Goal: Communication & Community: Participate in discussion

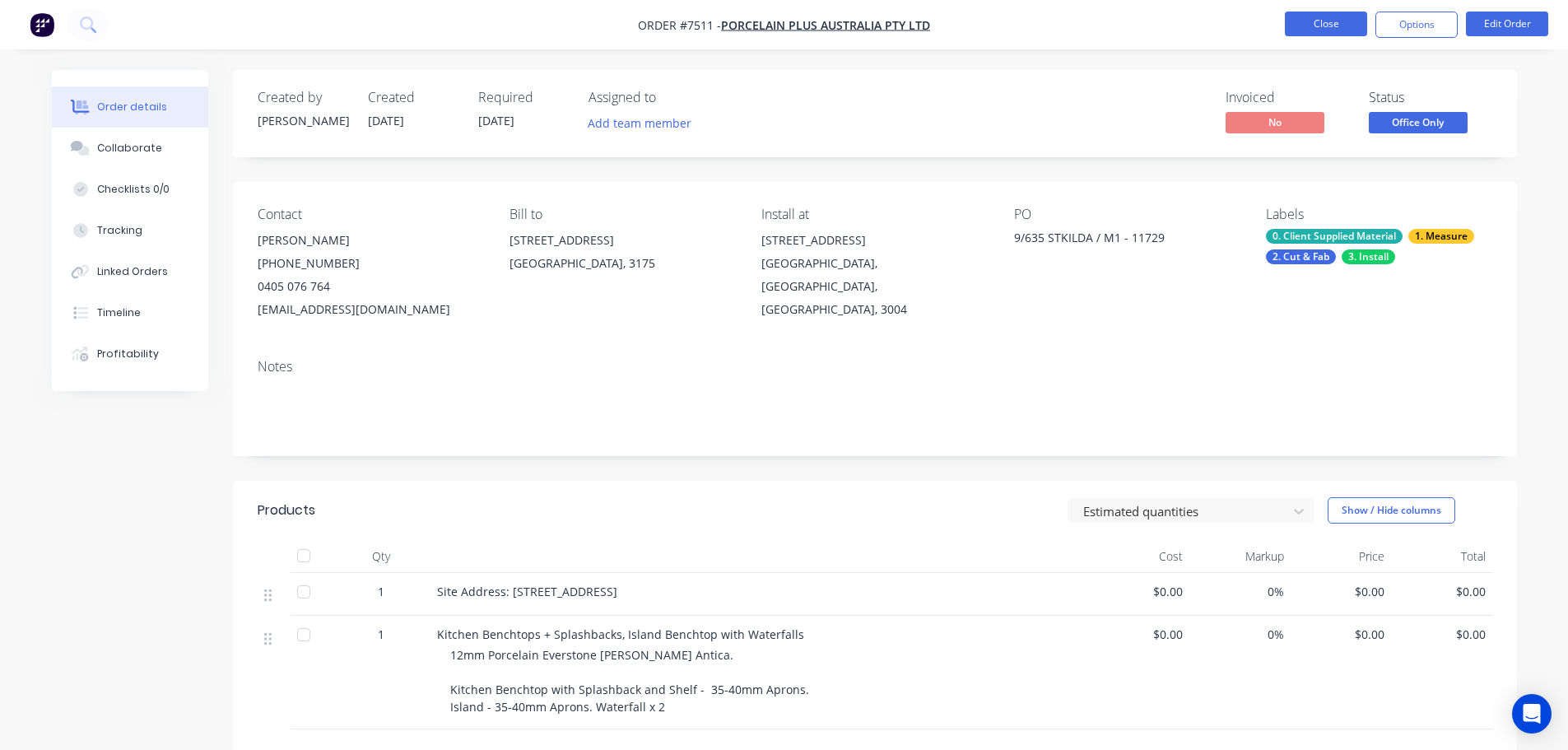
click at [1348, 15] on button "Close" at bounding box center [1326, 24] width 82 height 25
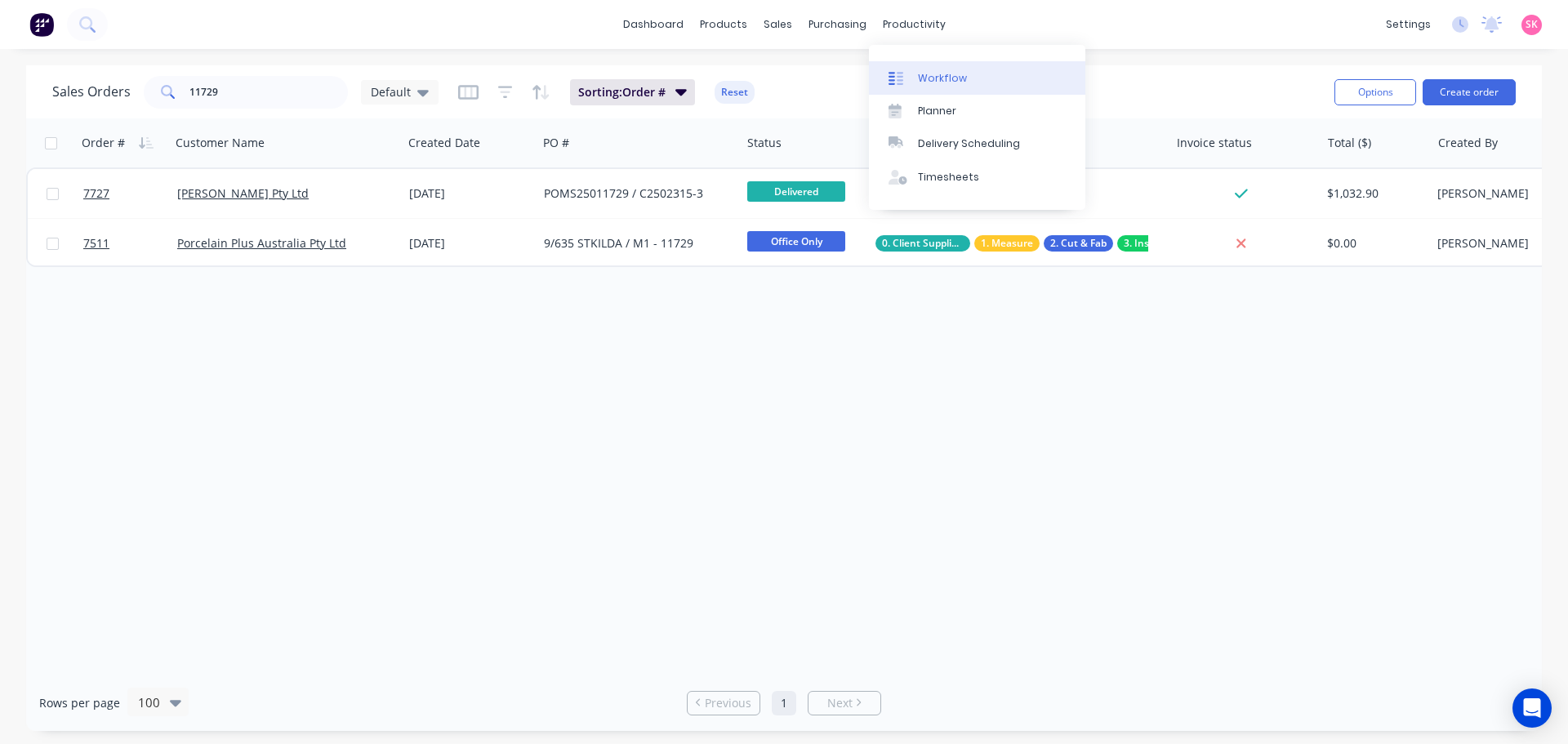
click at [945, 77] on div "Workflow" at bounding box center [942, 78] width 49 height 15
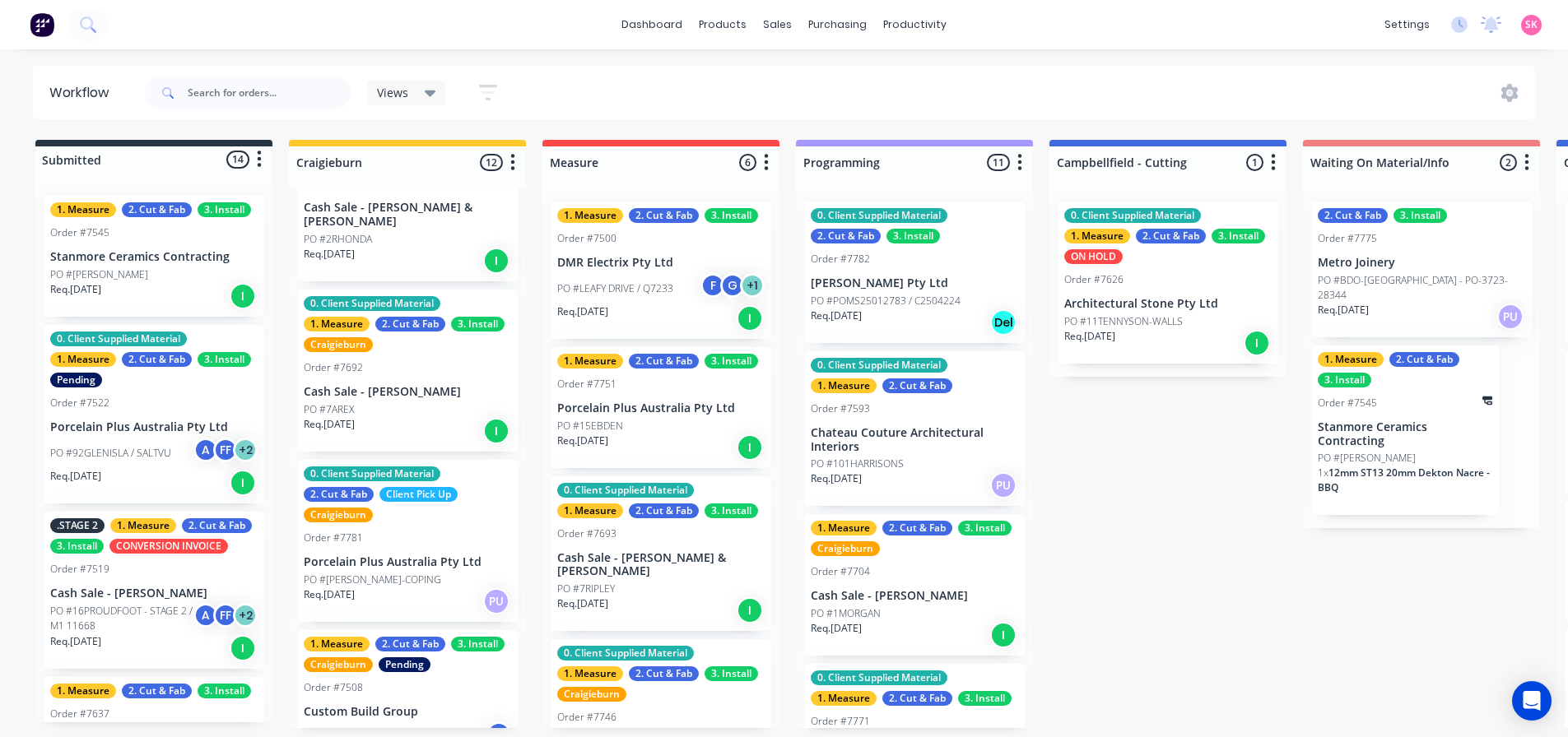
scroll to position [1314, 0]
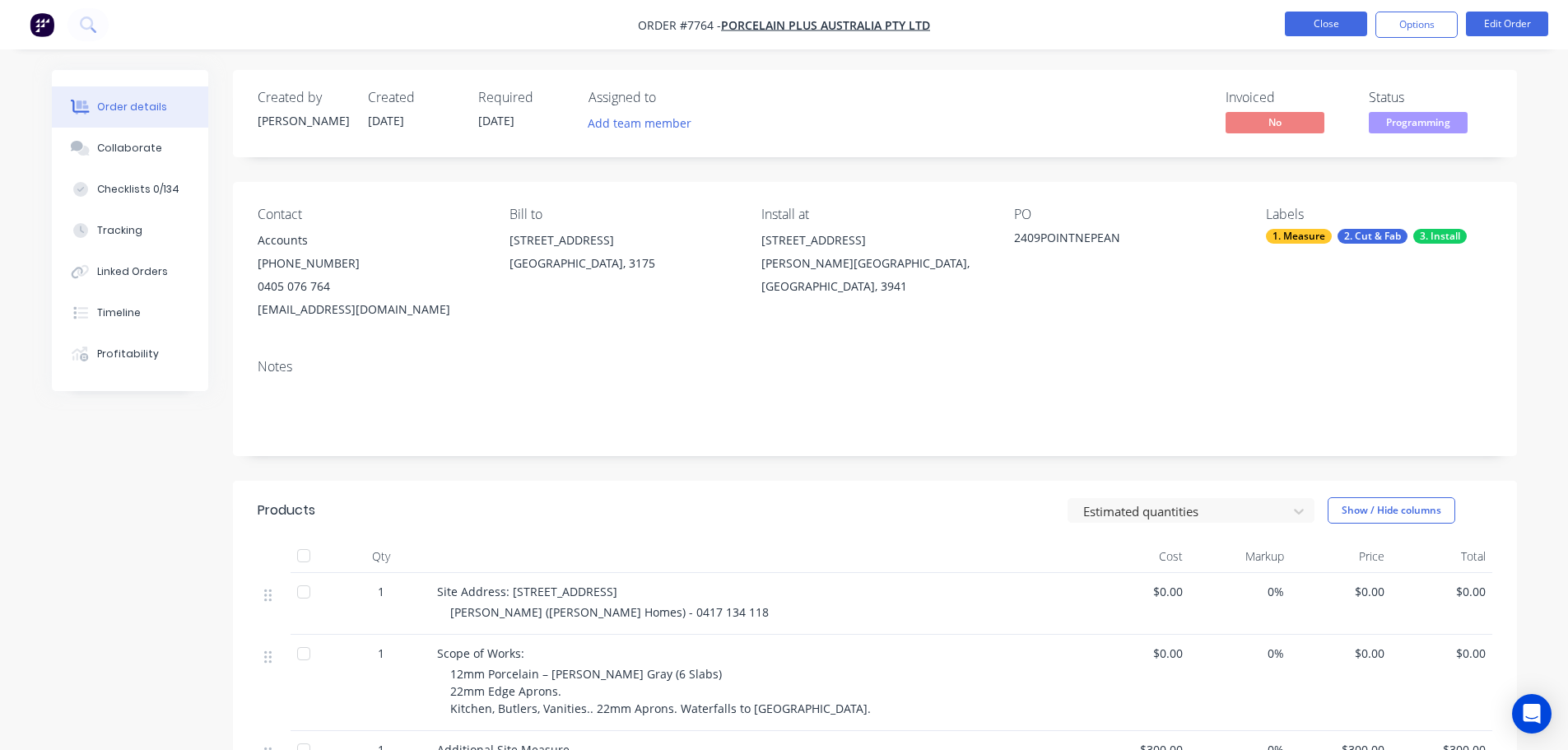
click at [1326, 26] on button "Close" at bounding box center [1326, 24] width 82 height 25
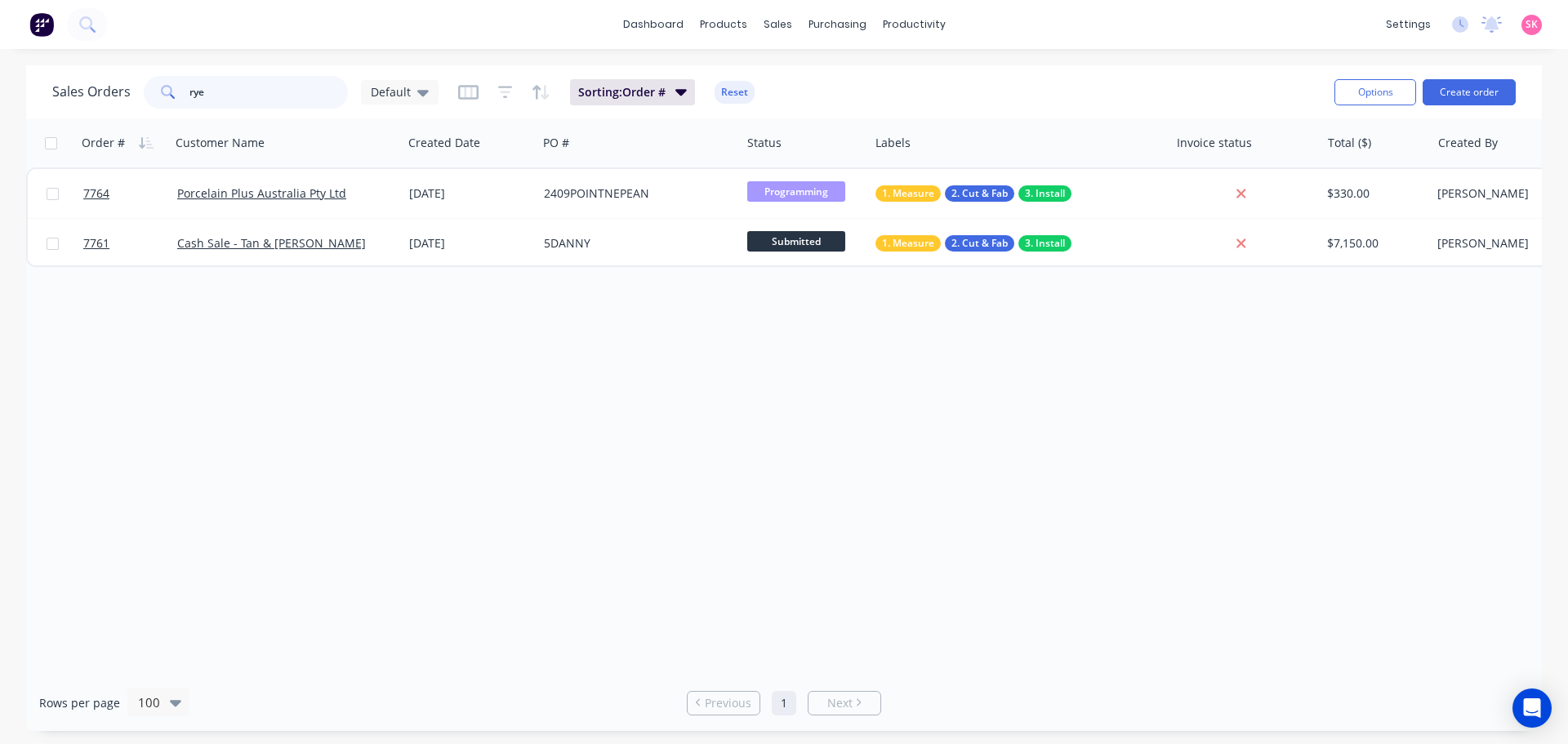
drag, startPoint x: 279, startPoint y: 90, endPoint x: 137, endPoint y: 103, distance: 142.6
click at [164, 96] on div "rye" at bounding box center [245, 92] width 204 height 33
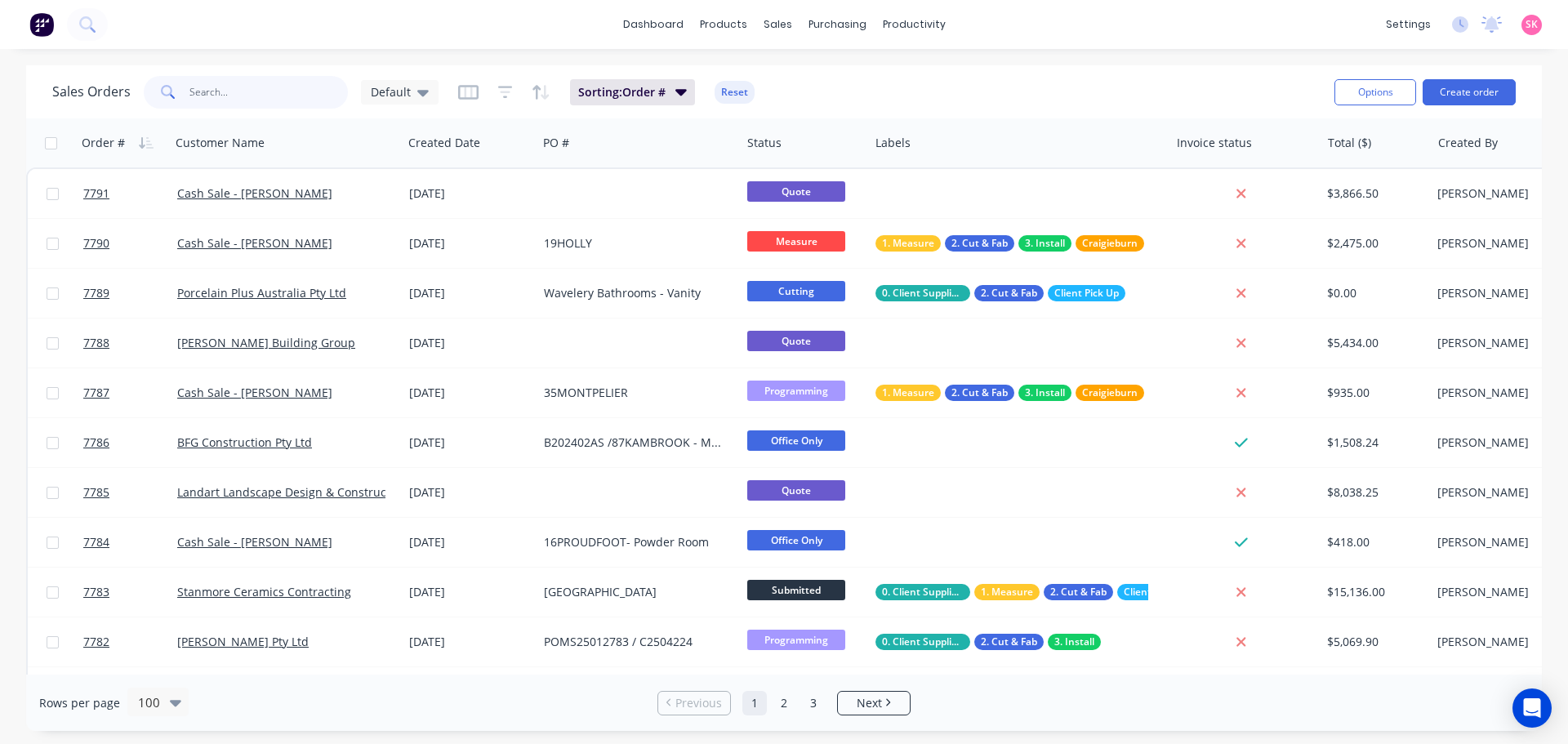
click at [302, 100] on input "text" at bounding box center [269, 92] width 159 height 33
type input "rye"
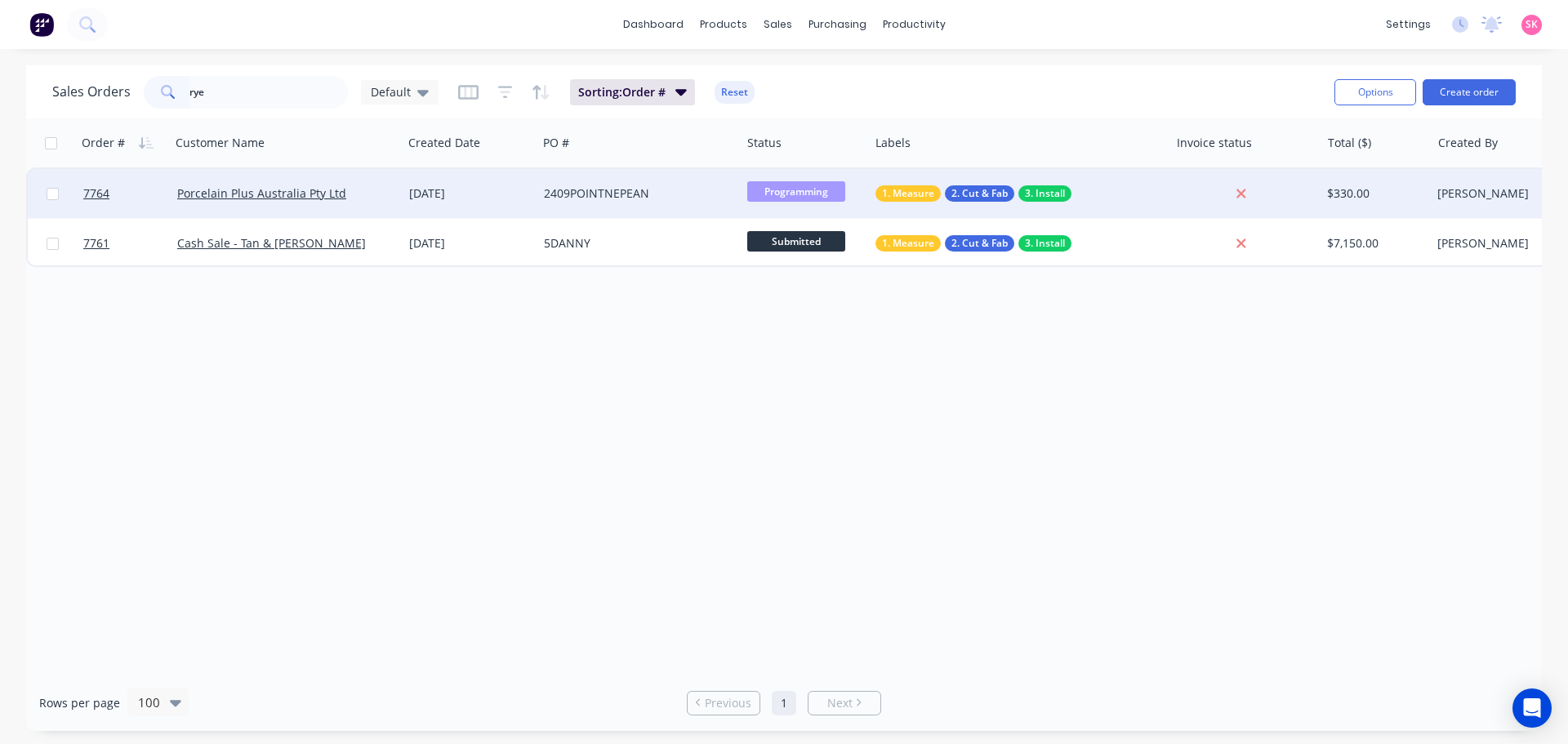
click at [452, 201] on div "[DATE]" at bounding box center [470, 194] width 122 height 16
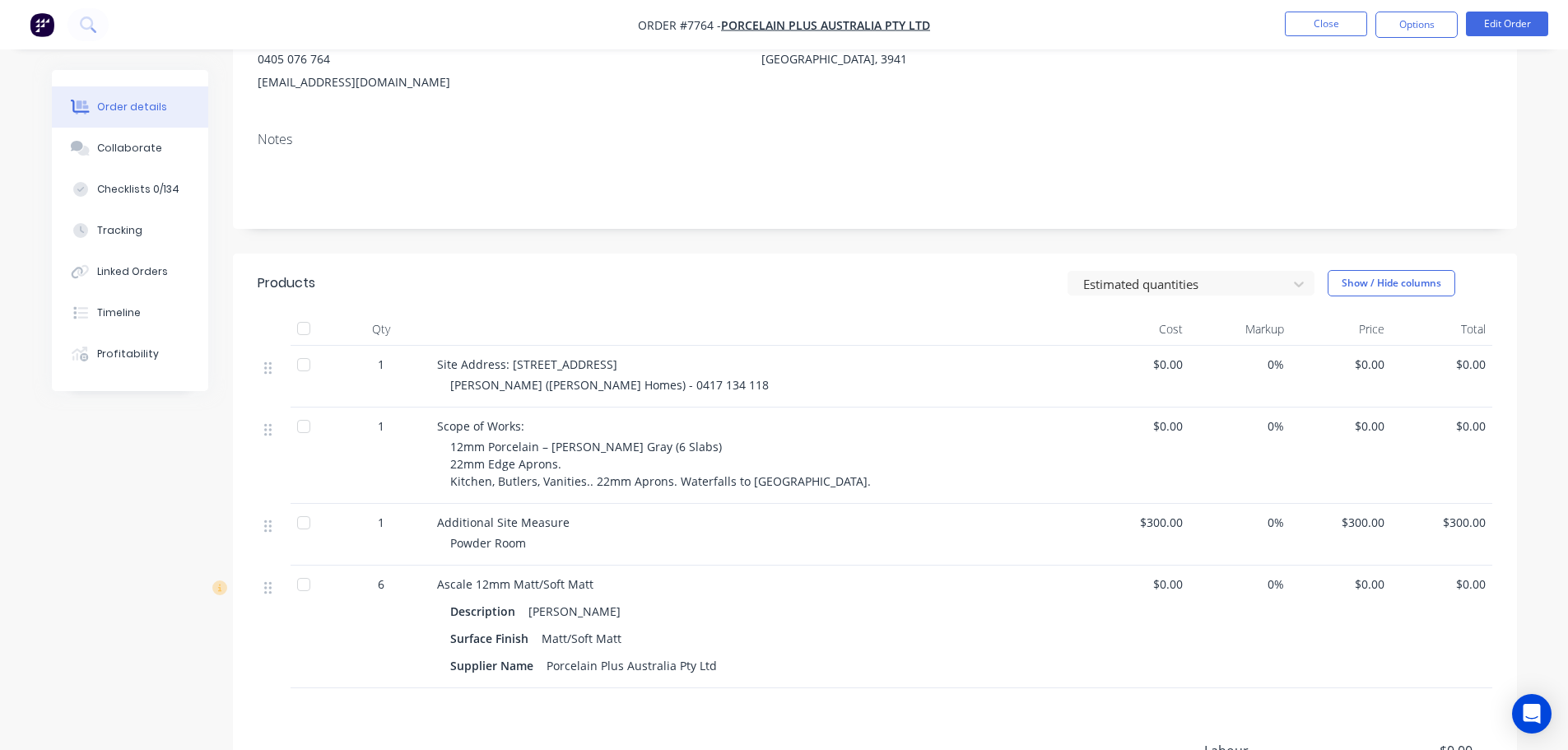
scroll to position [458, 0]
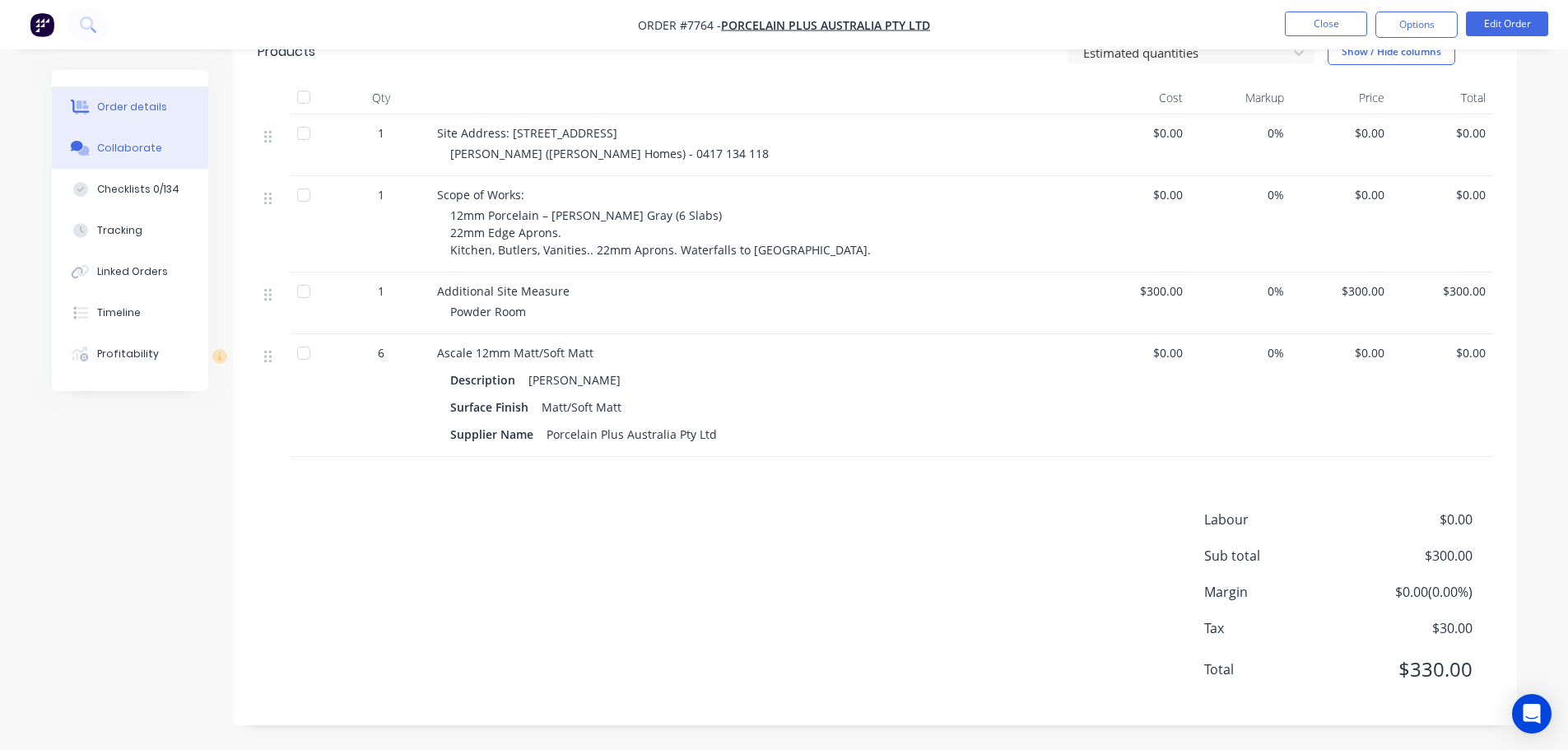
click at [122, 136] on button "Collaborate" at bounding box center [129, 148] width 156 height 41
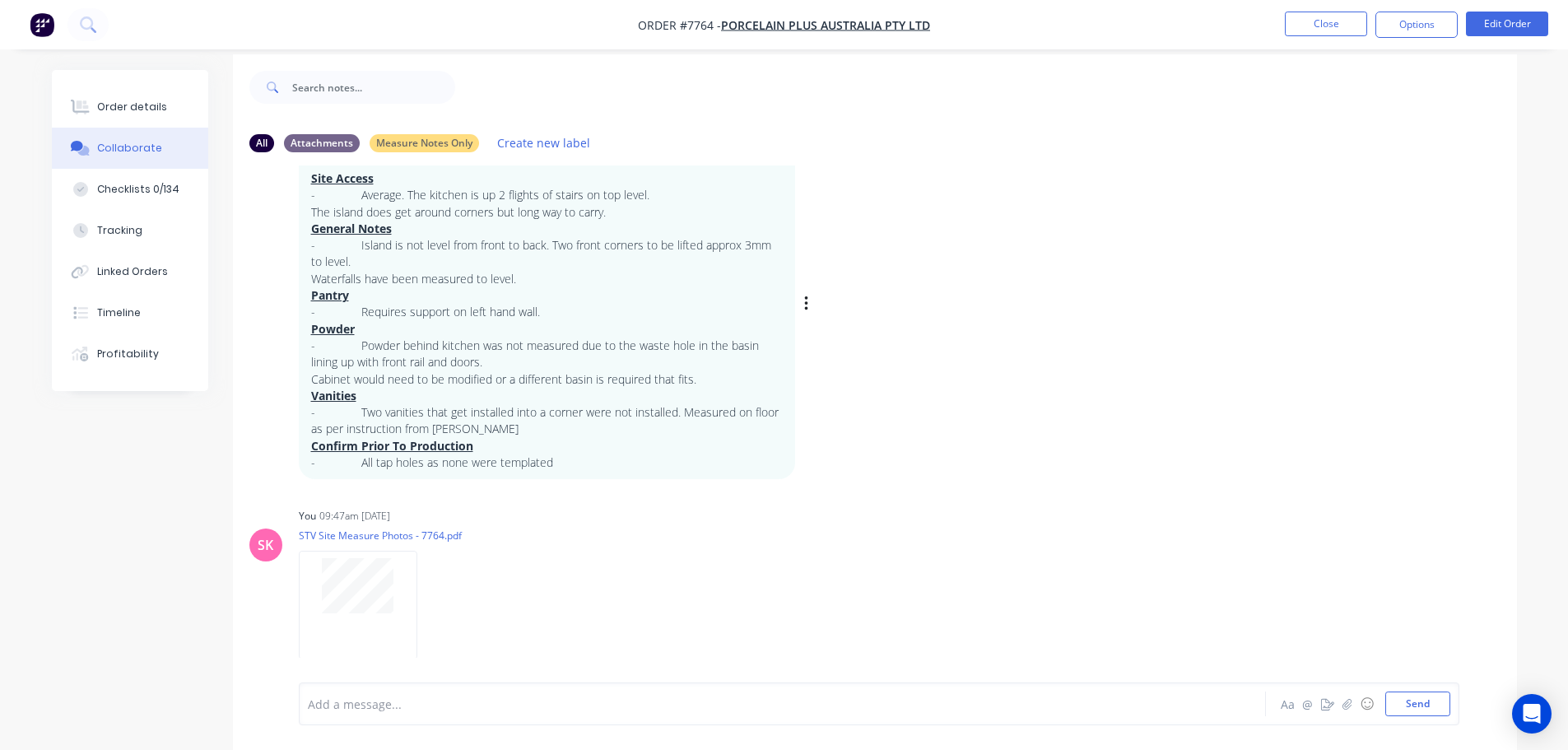
scroll to position [25, 0]
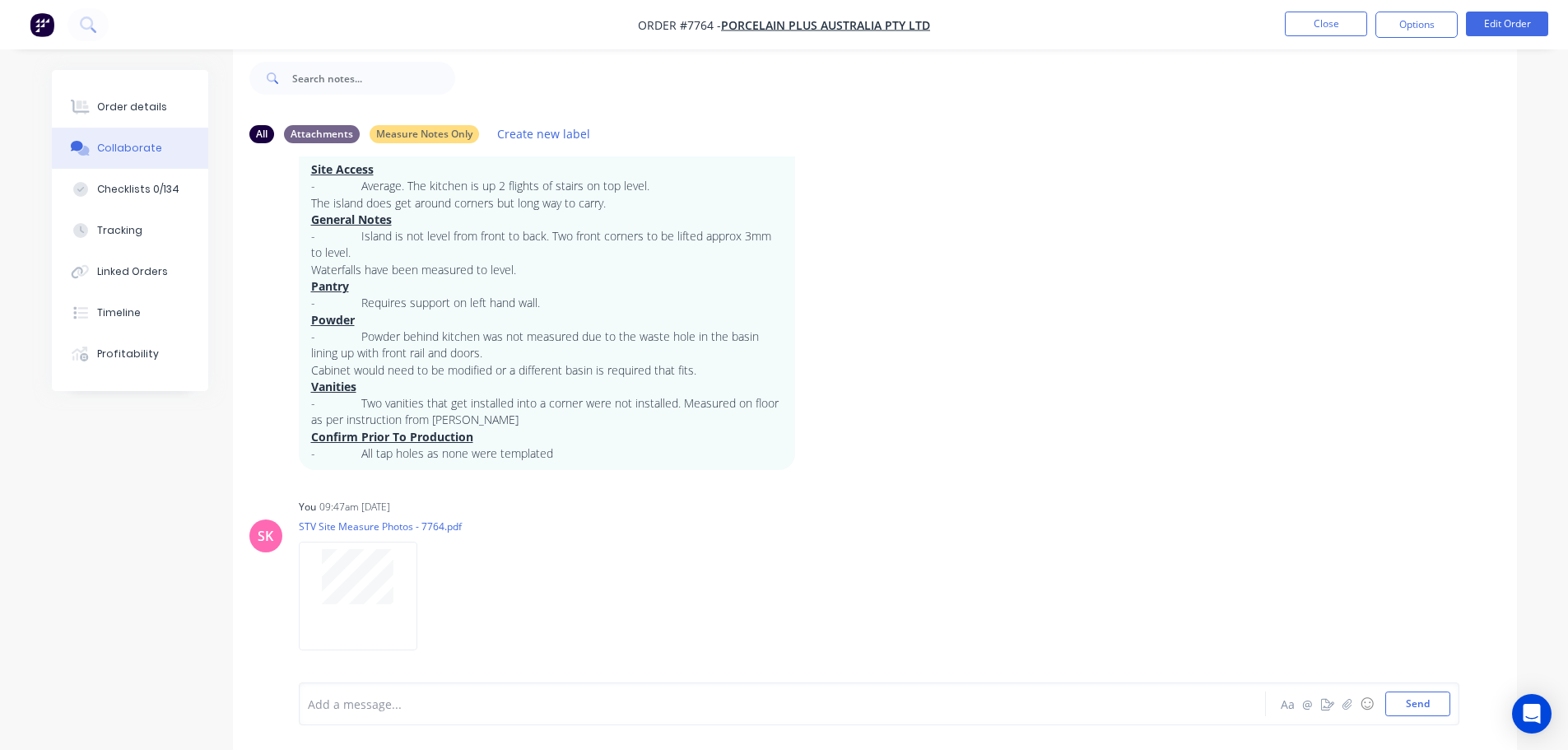
click at [482, 723] on div "Add a message... Aa @ ☺ Send" at bounding box center [879, 704] width 1161 height 43
click at [507, 705] on div at bounding box center [736, 704] width 856 height 17
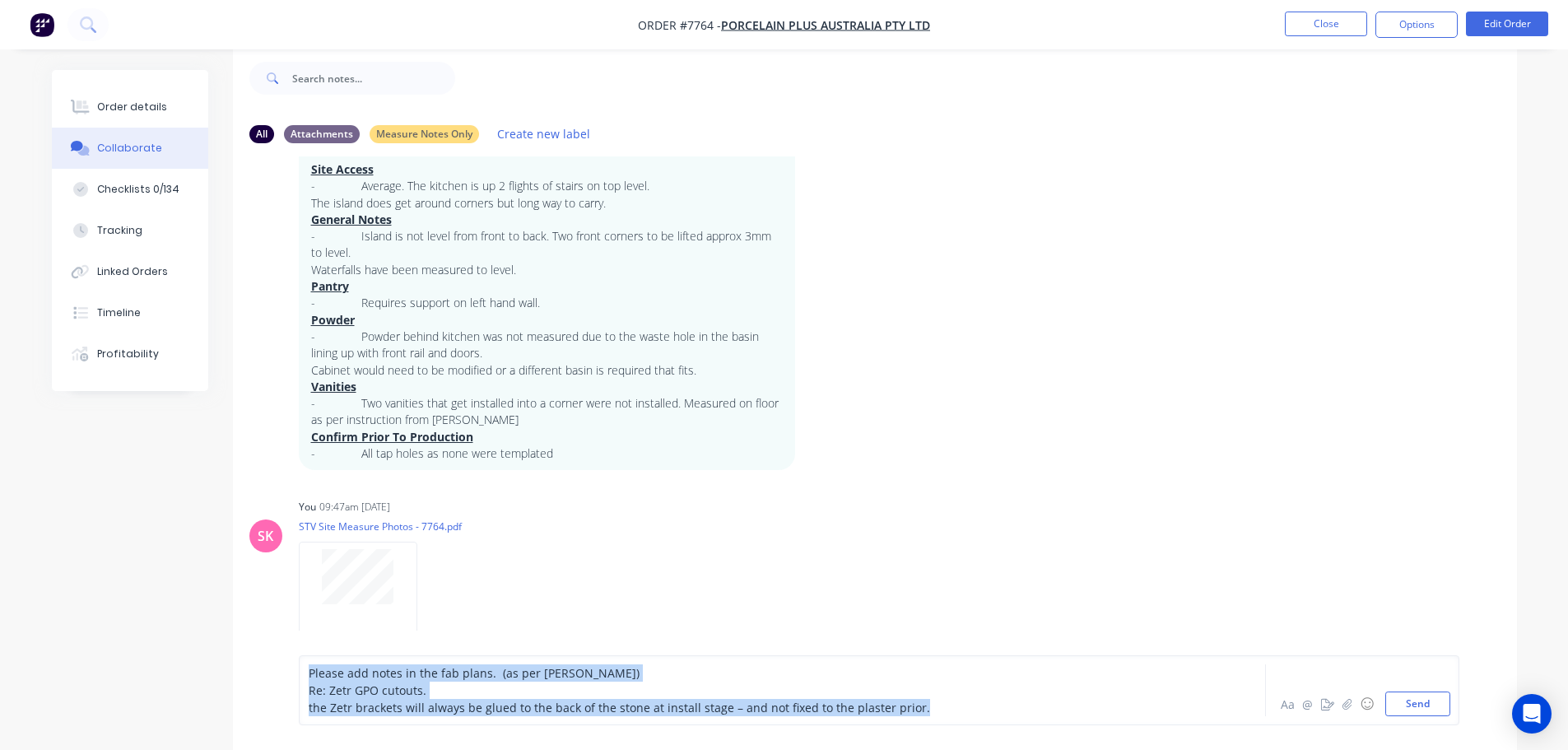
drag, startPoint x: 953, startPoint y: 705, endPoint x: -26, endPoint y: 649, distance: 980.6
click at [0, 649] on html "Order #7764 - Porcelain Plus Australia Pty Ltd Close Options Edit Order Order d…" at bounding box center [784, 375] width 1568 height 802
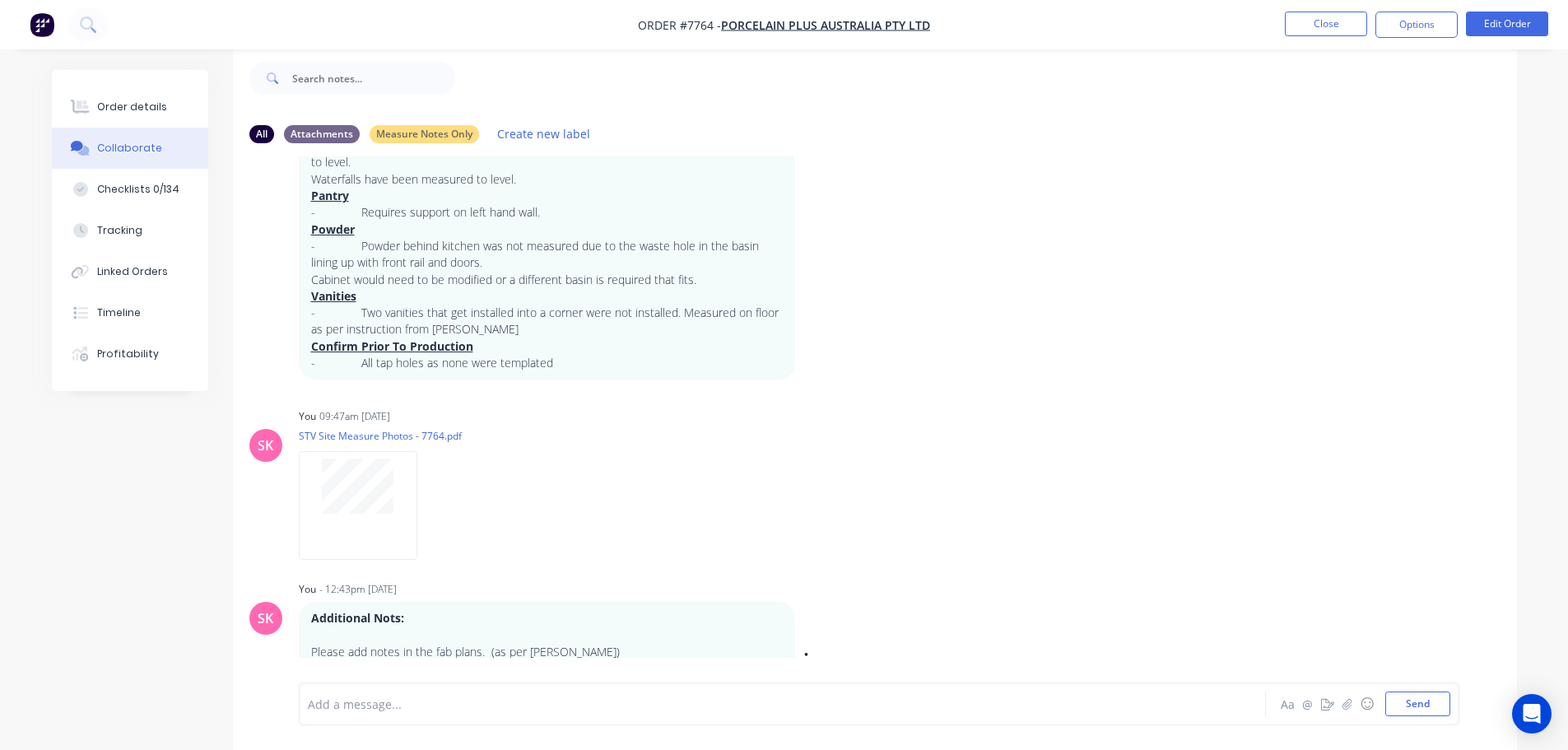
scroll to position [238, 0]
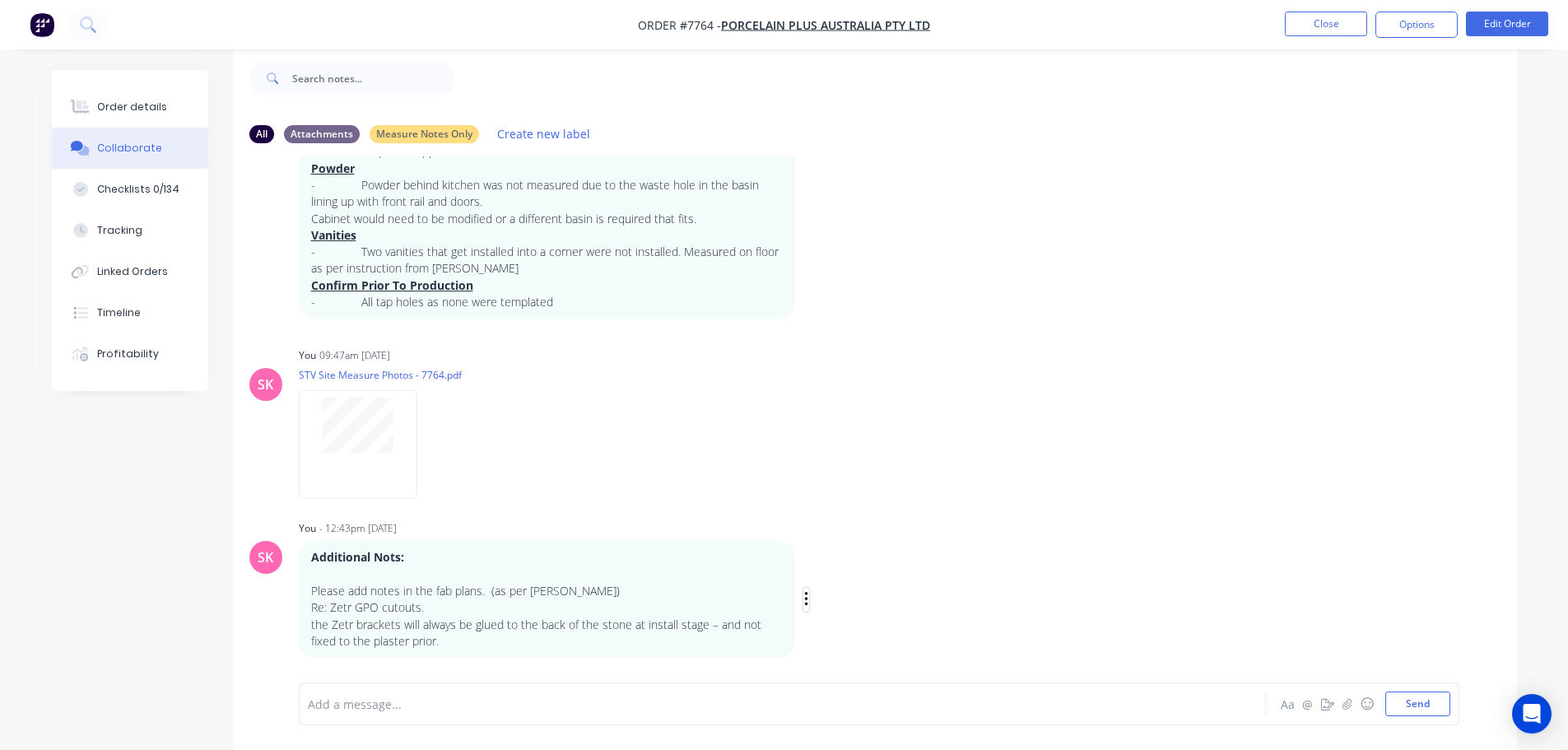
click at [809, 597] on button "button" at bounding box center [806, 599] width 6 height 24
click at [849, 632] on button "Delete" at bounding box center [866, 640] width 103 height 27
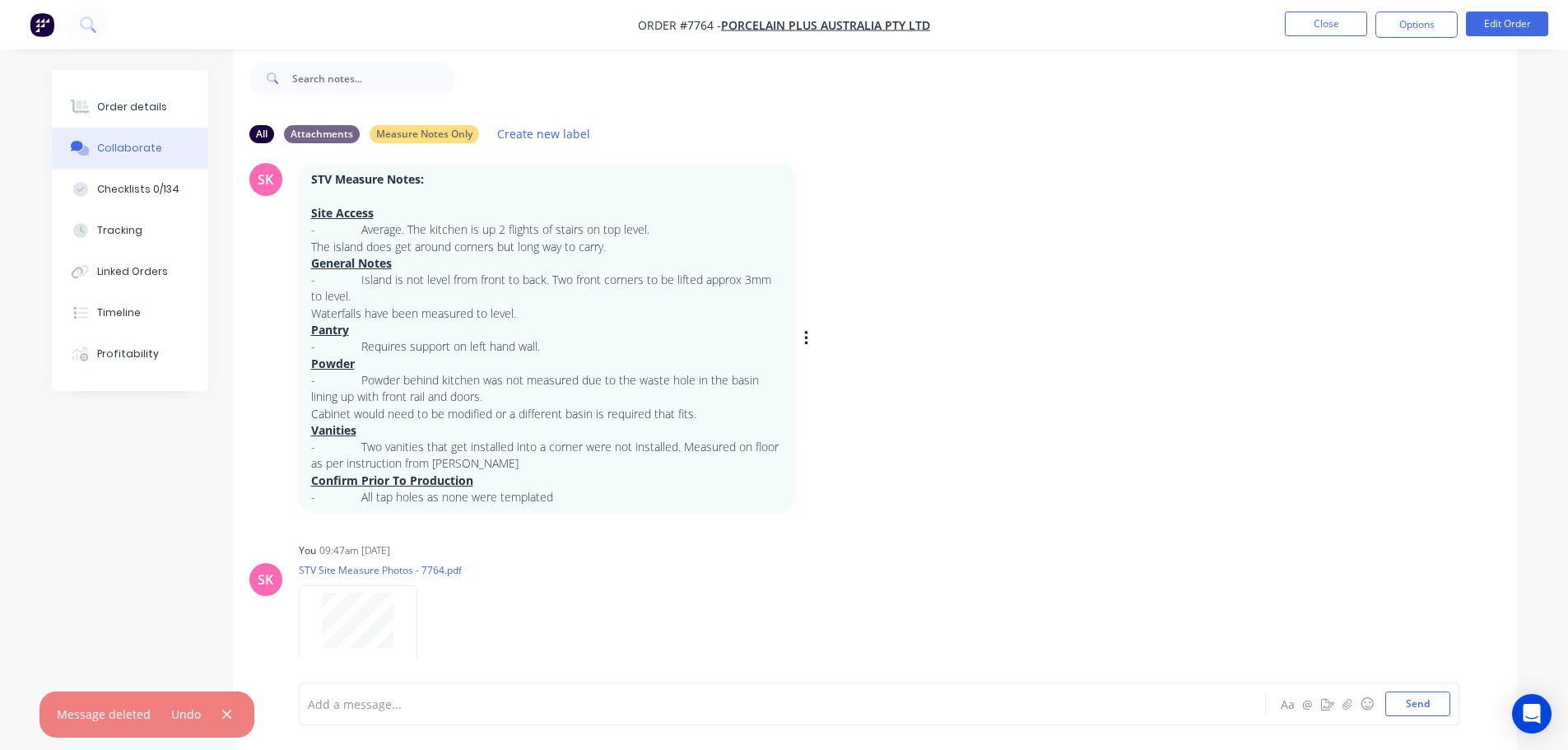
scroll to position [0, 0]
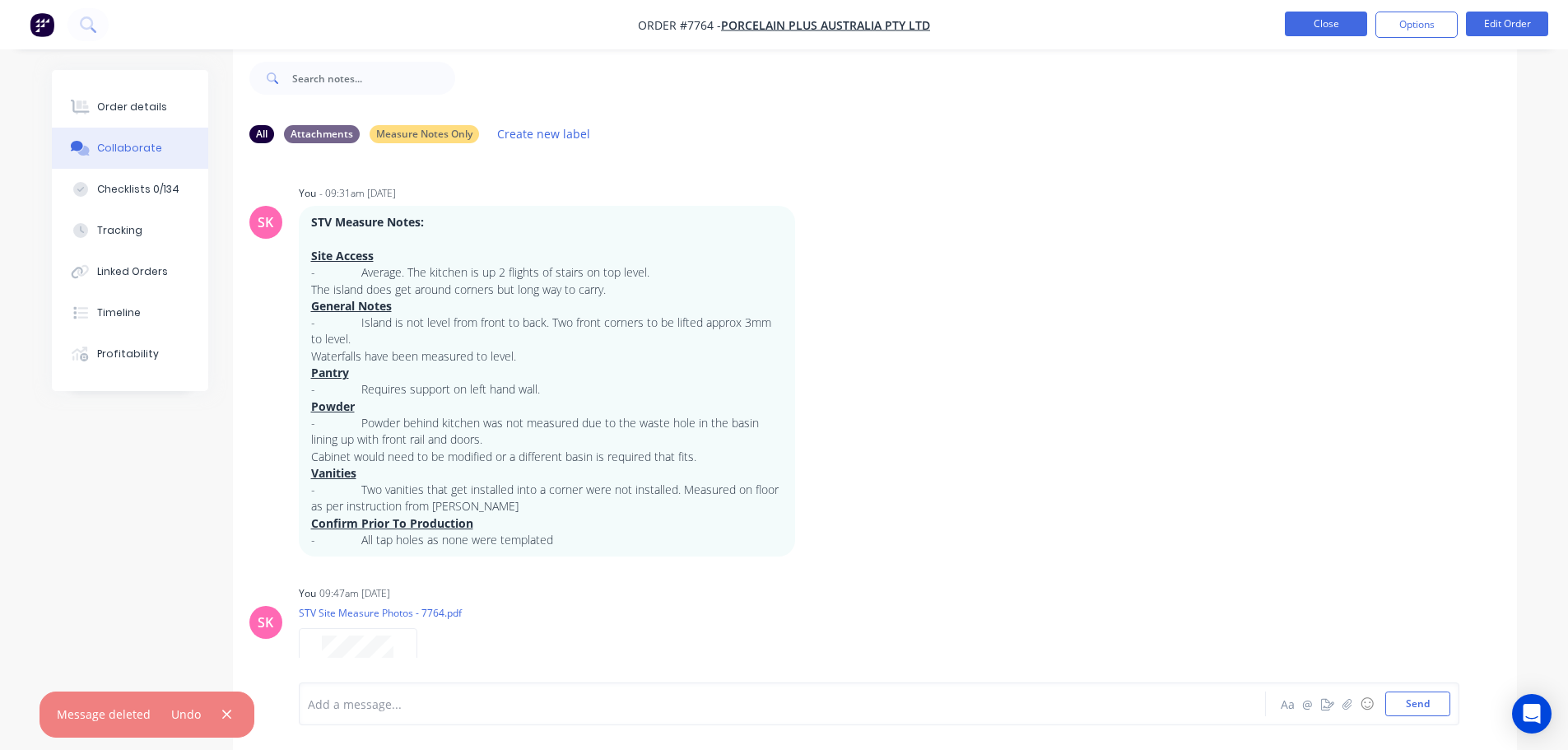
click at [1300, 22] on button "Close" at bounding box center [1326, 24] width 82 height 25
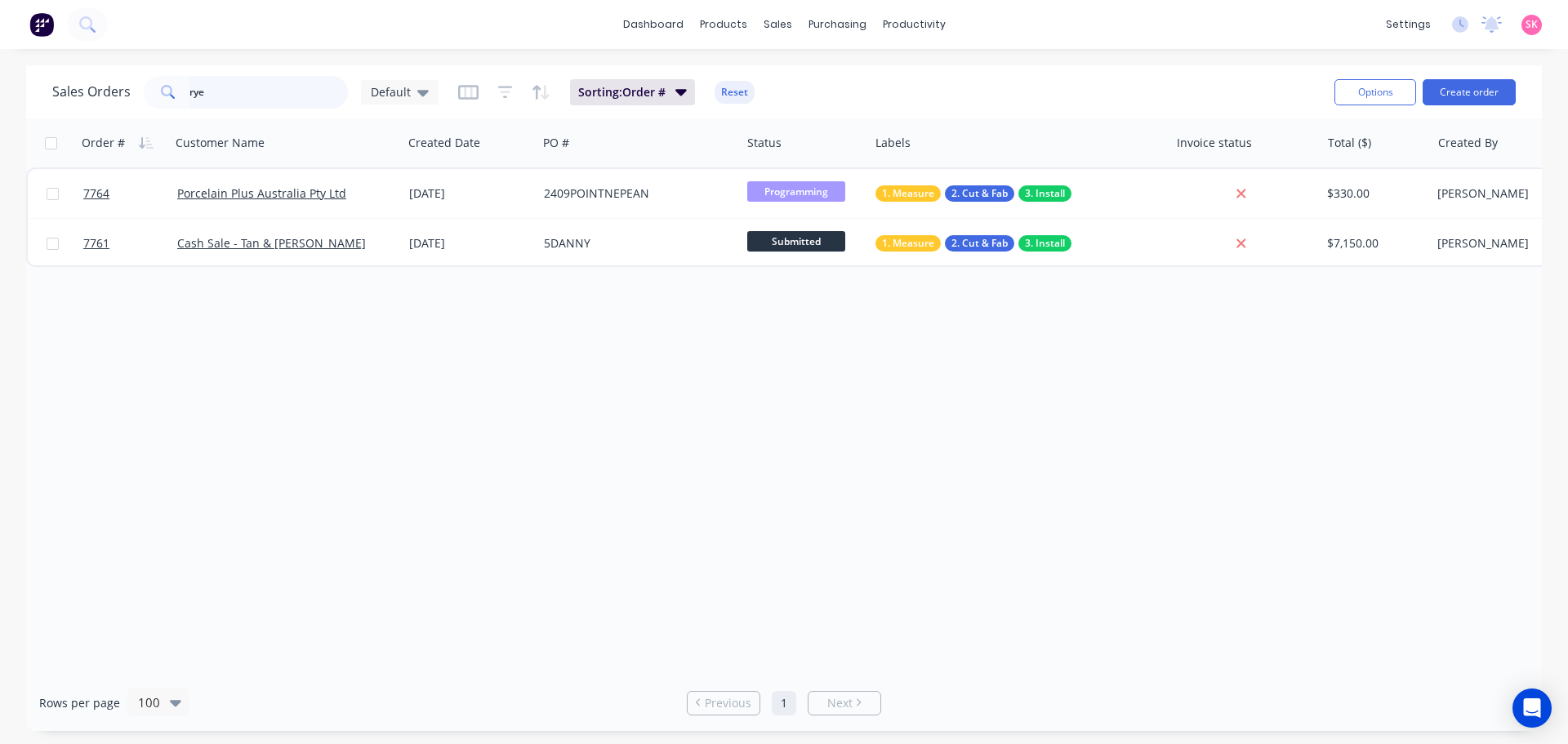
drag, startPoint x: 252, startPoint y: 92, endPoint x: 30, endPoint y: 99, distance: 222.1
click at [124, 92] on div "Sales Orders rye Default" at bounding box center [245, 92] width 386 height 33
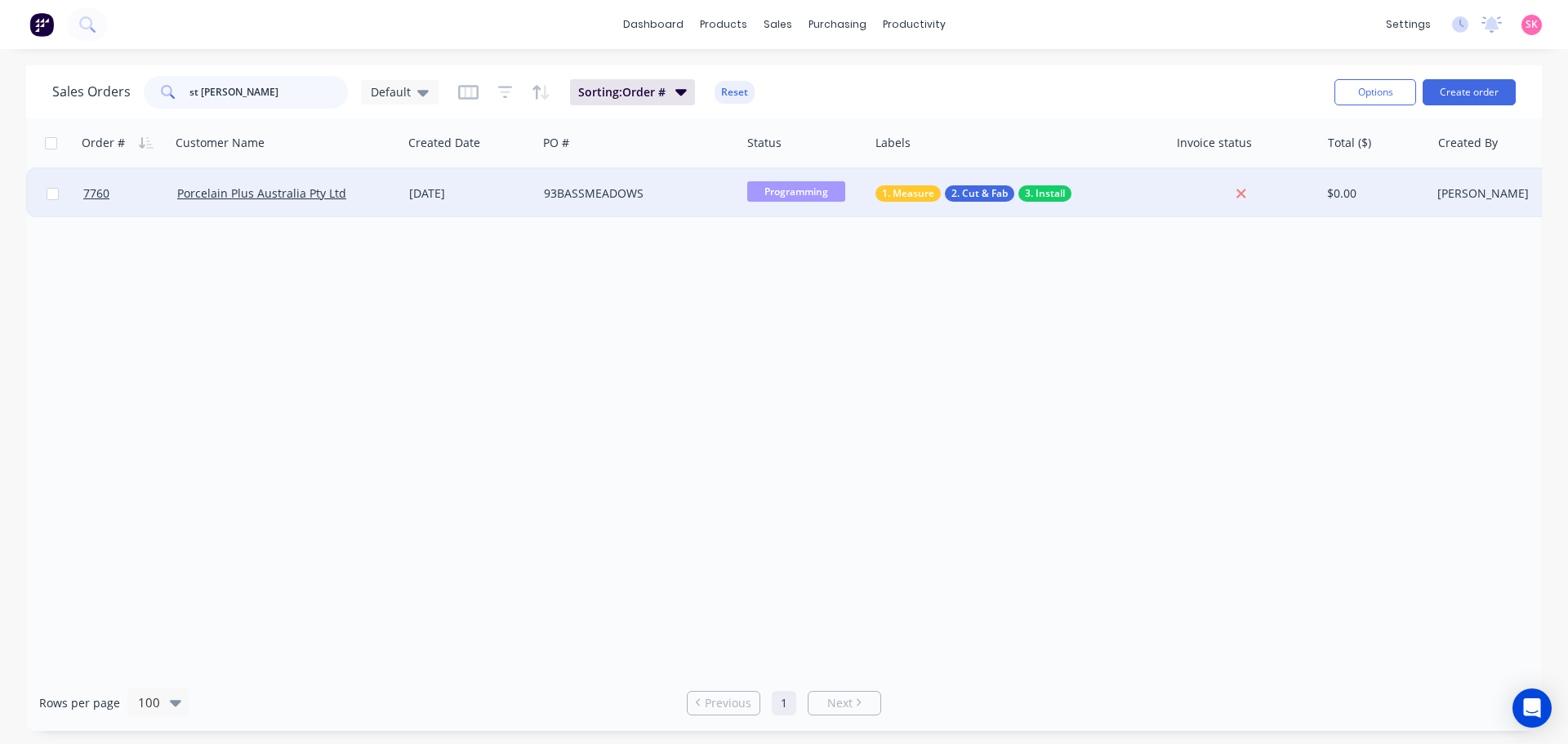
type input "st [PERSON_NAME]"
click at [423, 203] on div "[DATE]" at bounding box center [470, 193] width 134 height 49
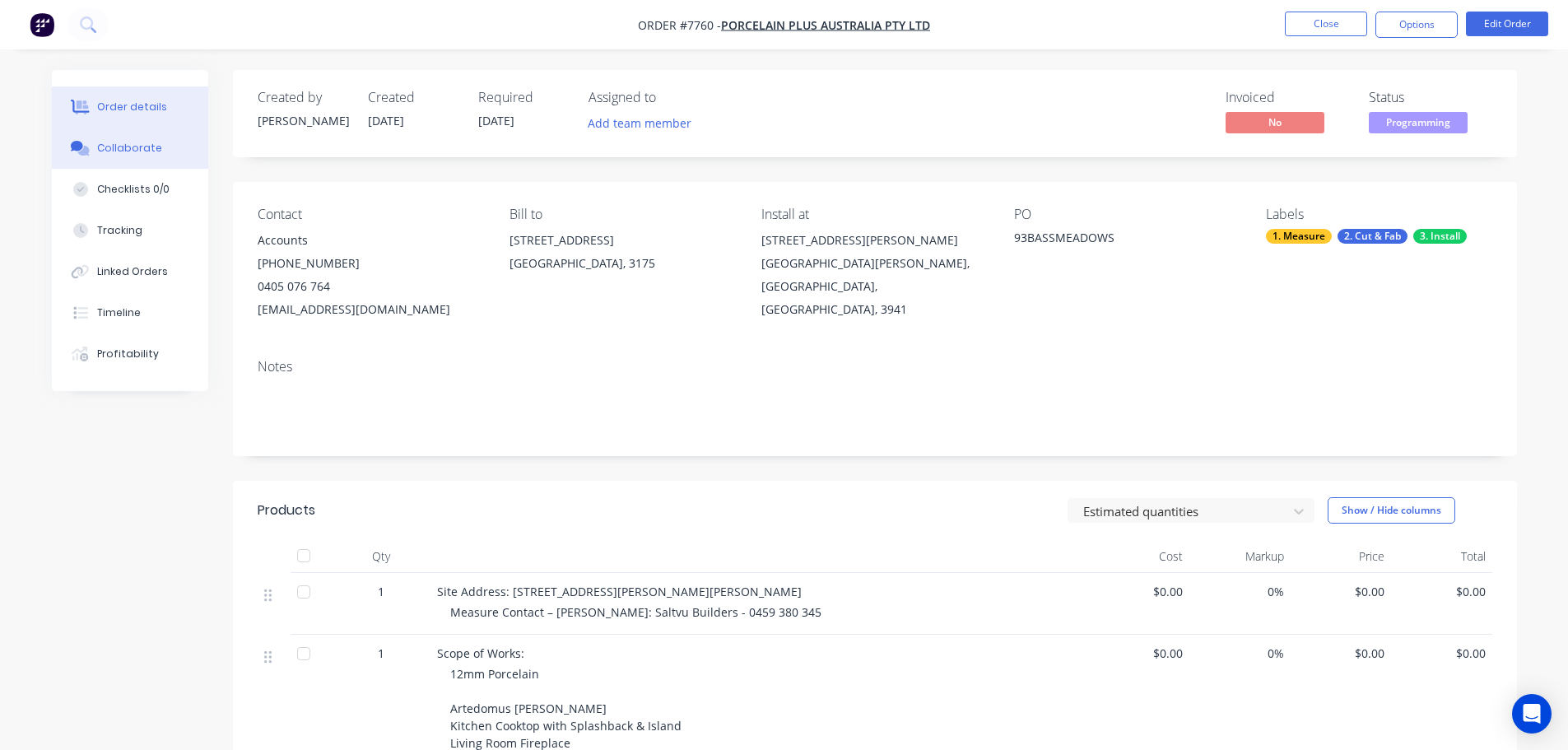
click at [138, 144] on div "Collaborate" at bounding box center [129, 148] width 65 height 15
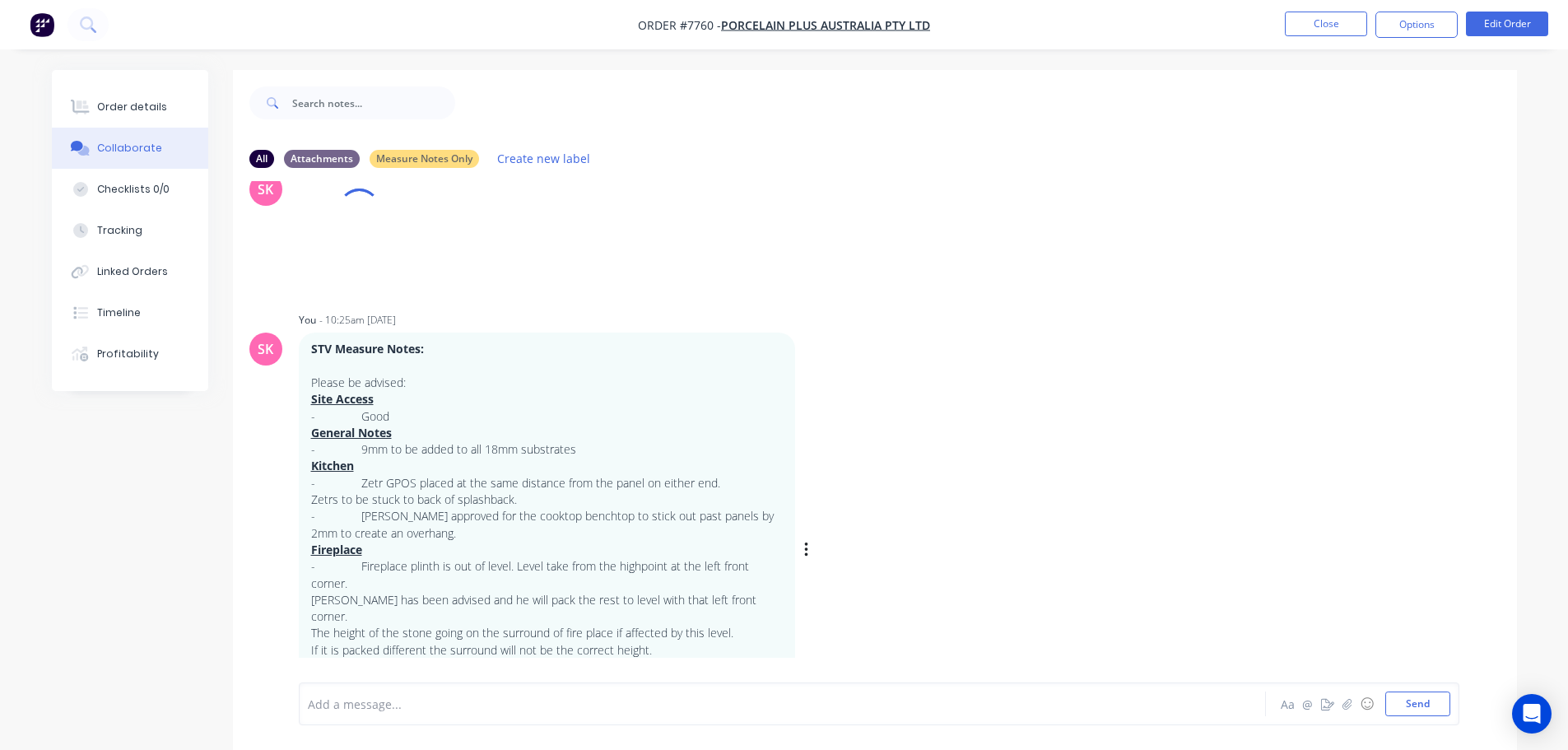
scroll to position [109, 0]
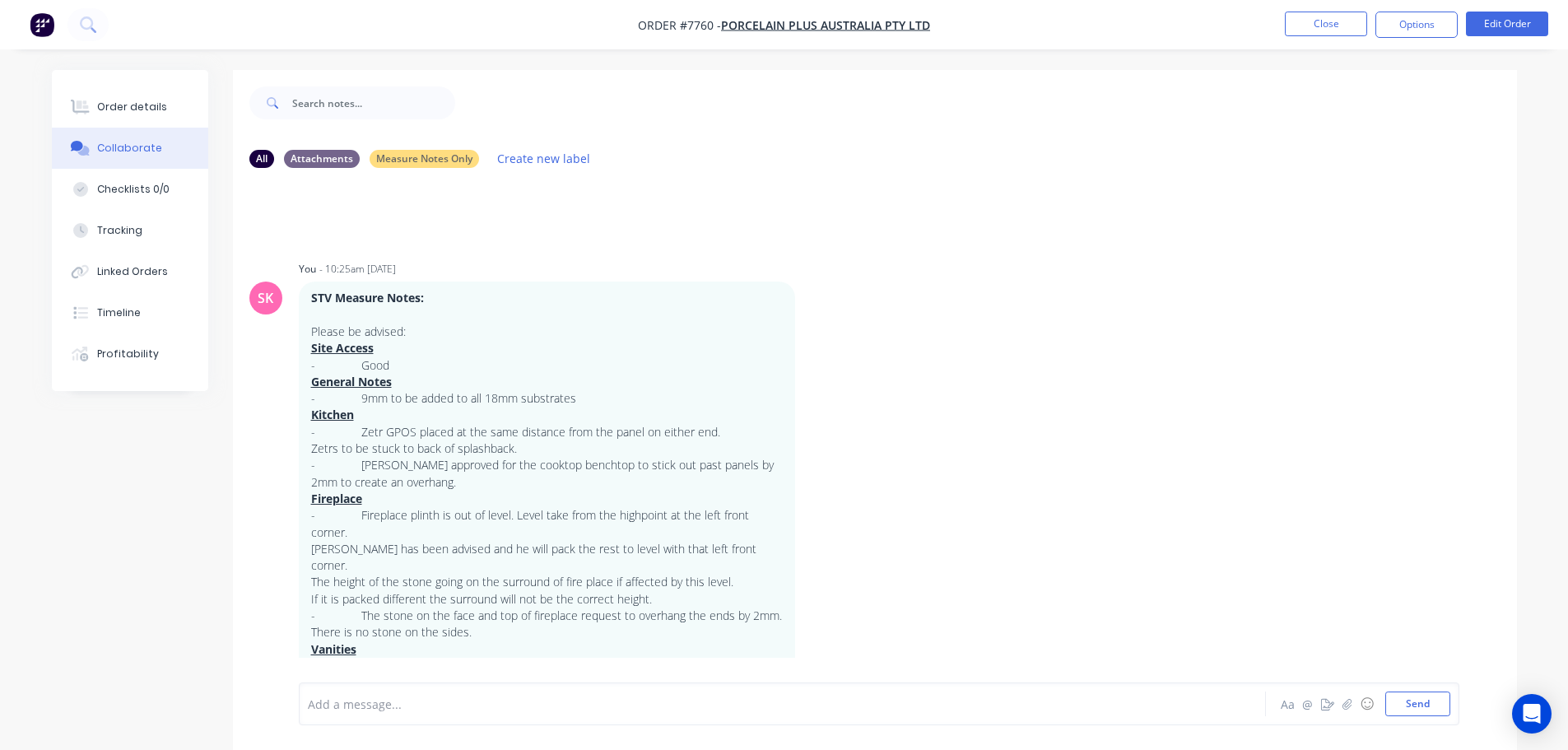
click at [488, 709] on div at bounding box center [736, 704] width 856 height 17
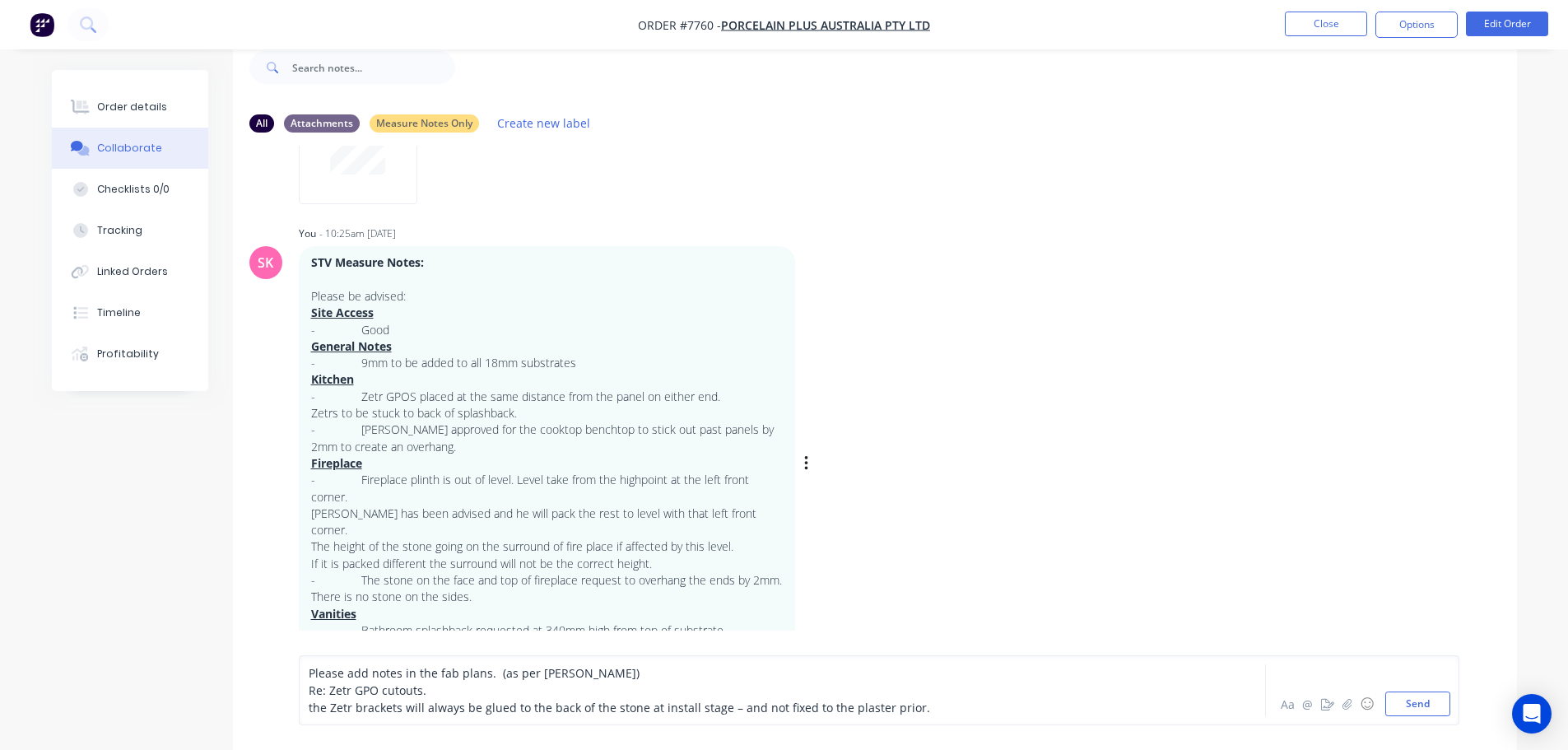
scroll to position [52, 0]
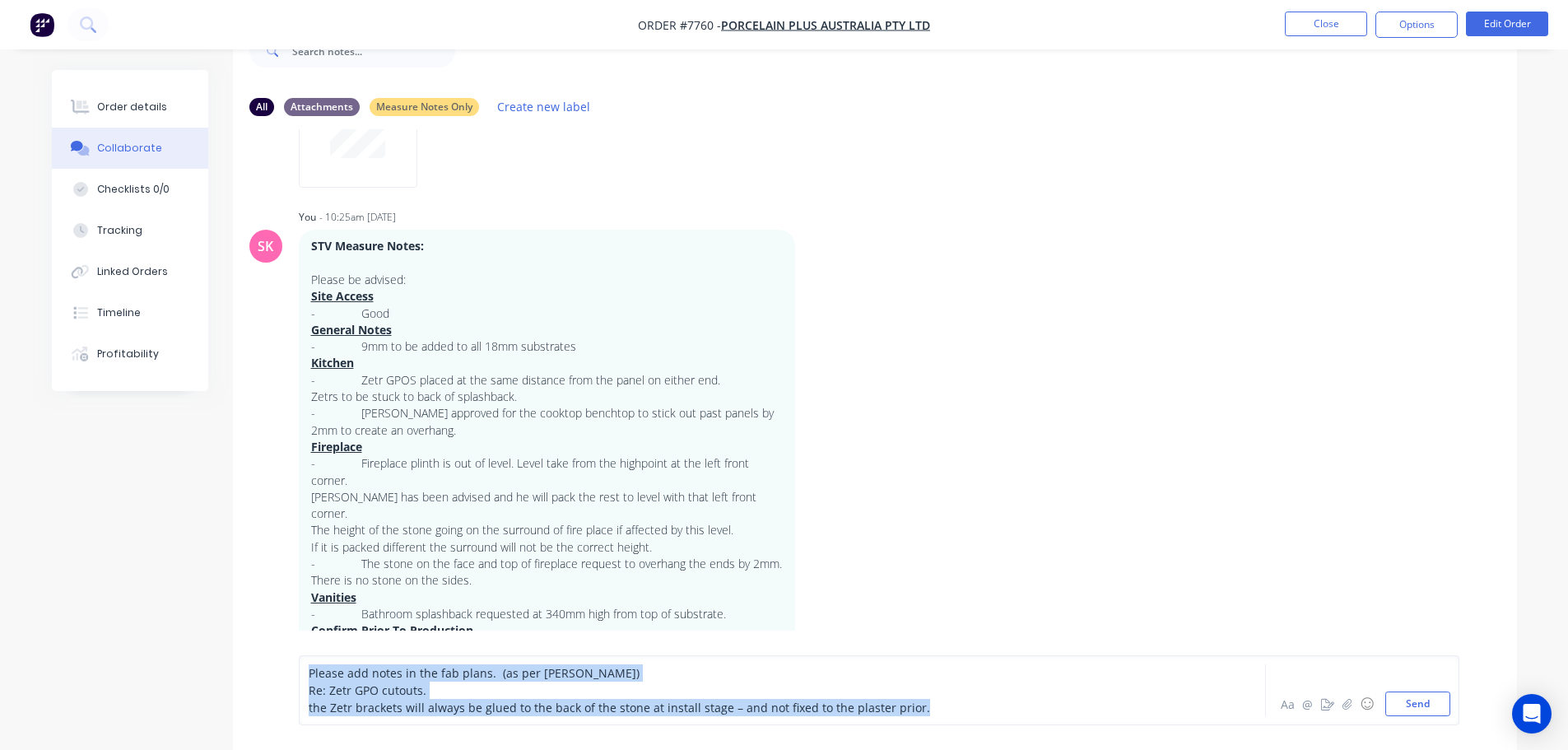
drag, startPoint x: 924, startPoint y: 703, endPoint x: 110, endPoint y: 643, distance: 816.2
click at [125, 650] on div "All Attachments Measure Notes Only Create new label SK You 10:25am [DATE] STV S…" at bounding box center [784, 383] width 1465 height 732
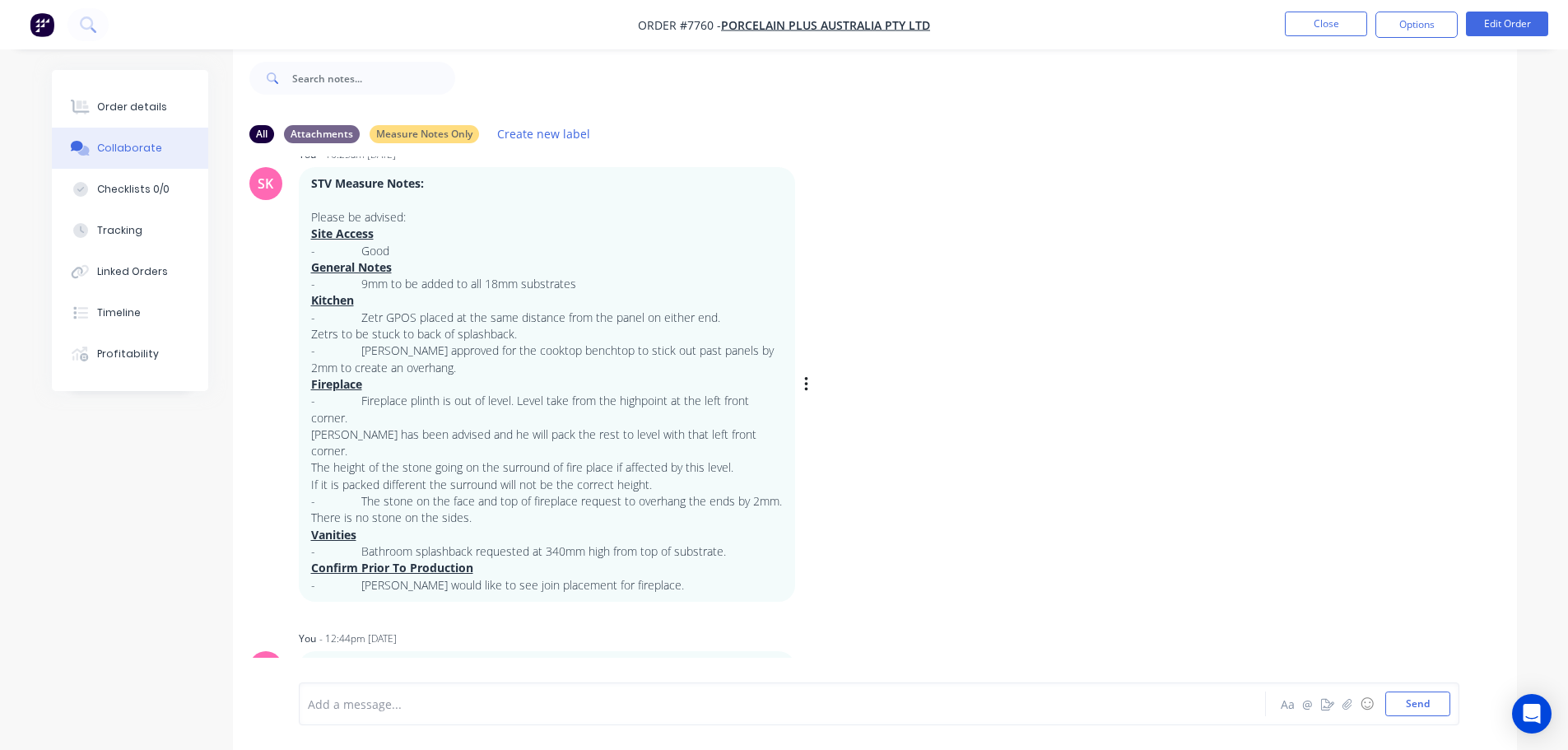
scroll to position [288, 0]
